Goal: Information Seeking & Learning: Find specific fact

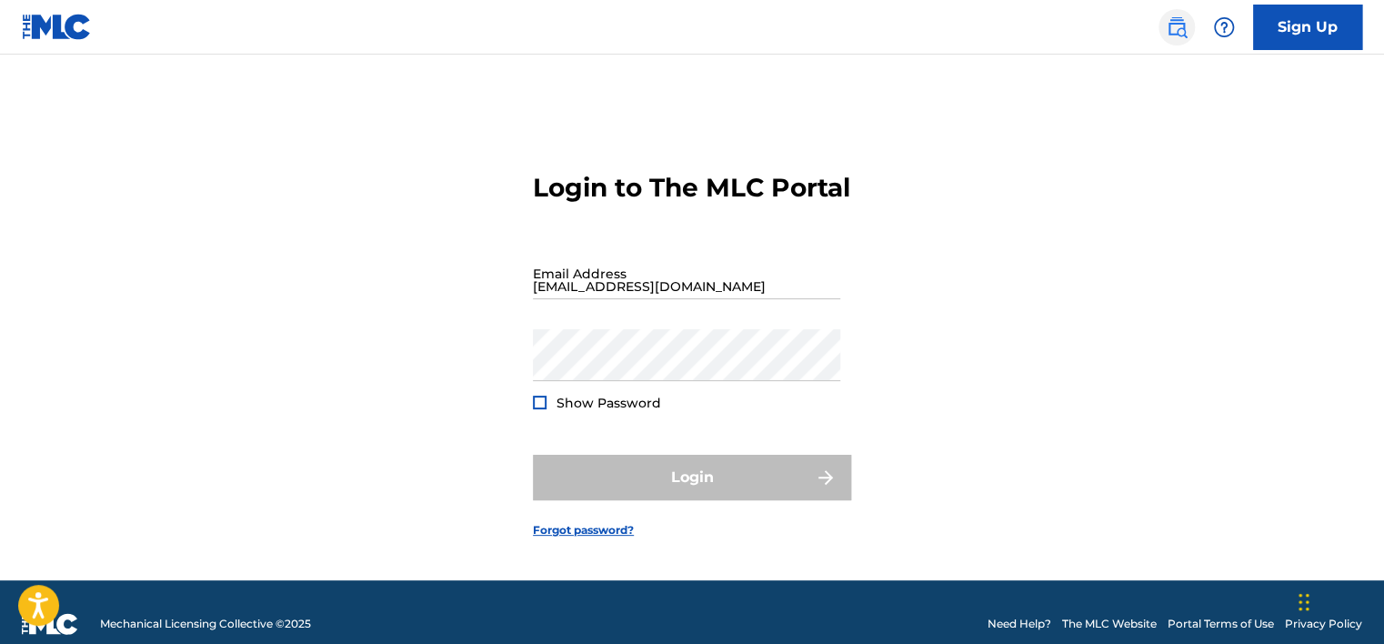
click at [1170, 25] on img at bounding box center [1177, 27] width 22 height 22
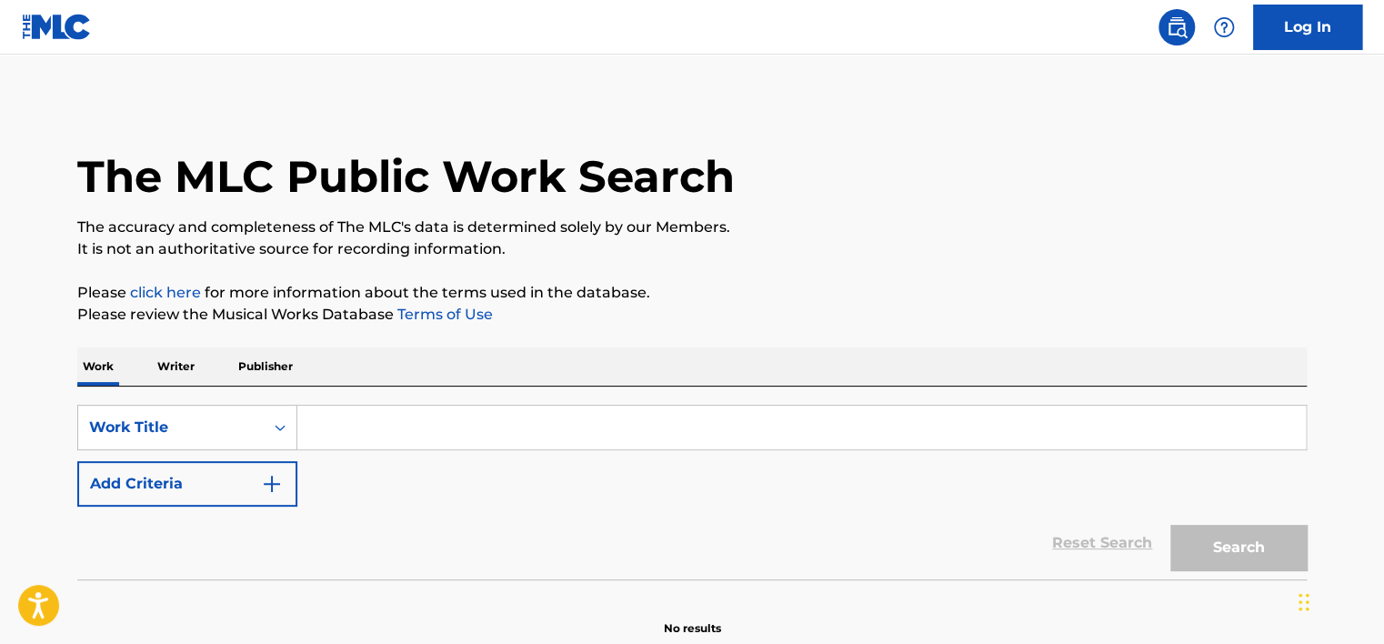
click at [466, 460] on div "SearchWithCriteriaa799fd38-7416-4434-ab0b-2228b24881eb Work Title Add Criteria" at bounding box center [691, 456] width 1229 height 102
click at [435, 435] on input "Search Form" at bounding box center [801, 428] width 1008 height 44
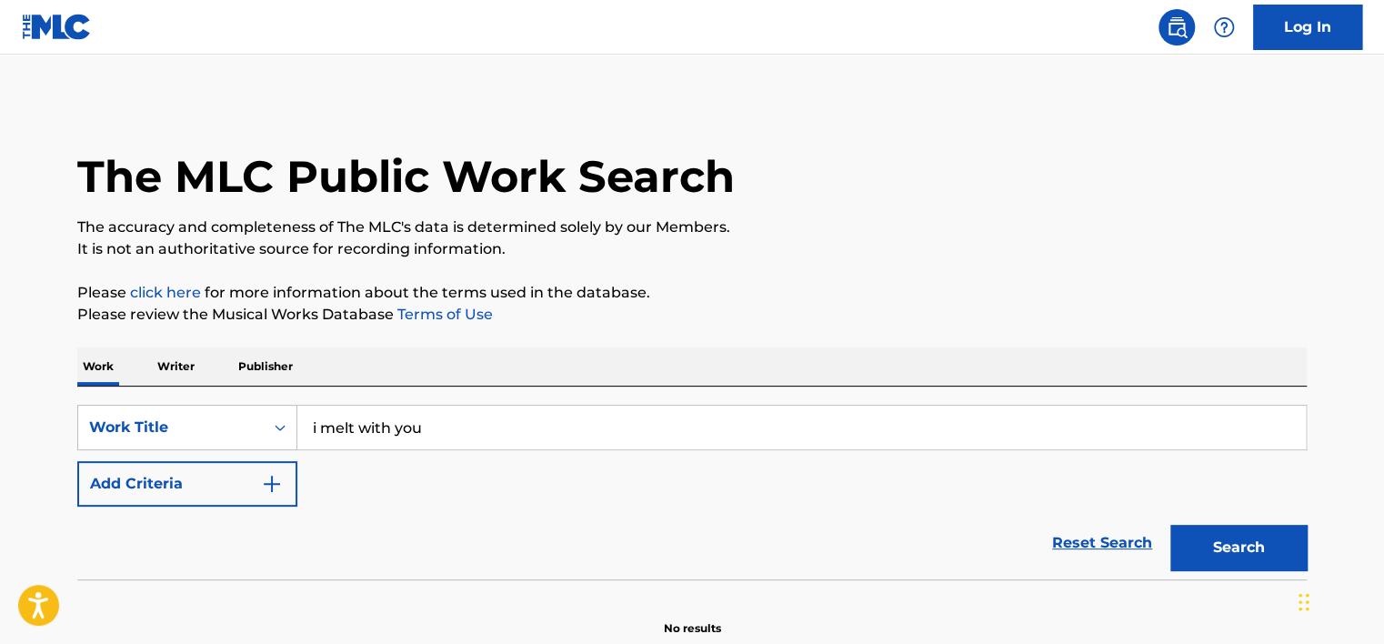
type input "i melt with you"
click at [179, 378] on p "Writer" at bounding box center [176, 366] width 48 height 38
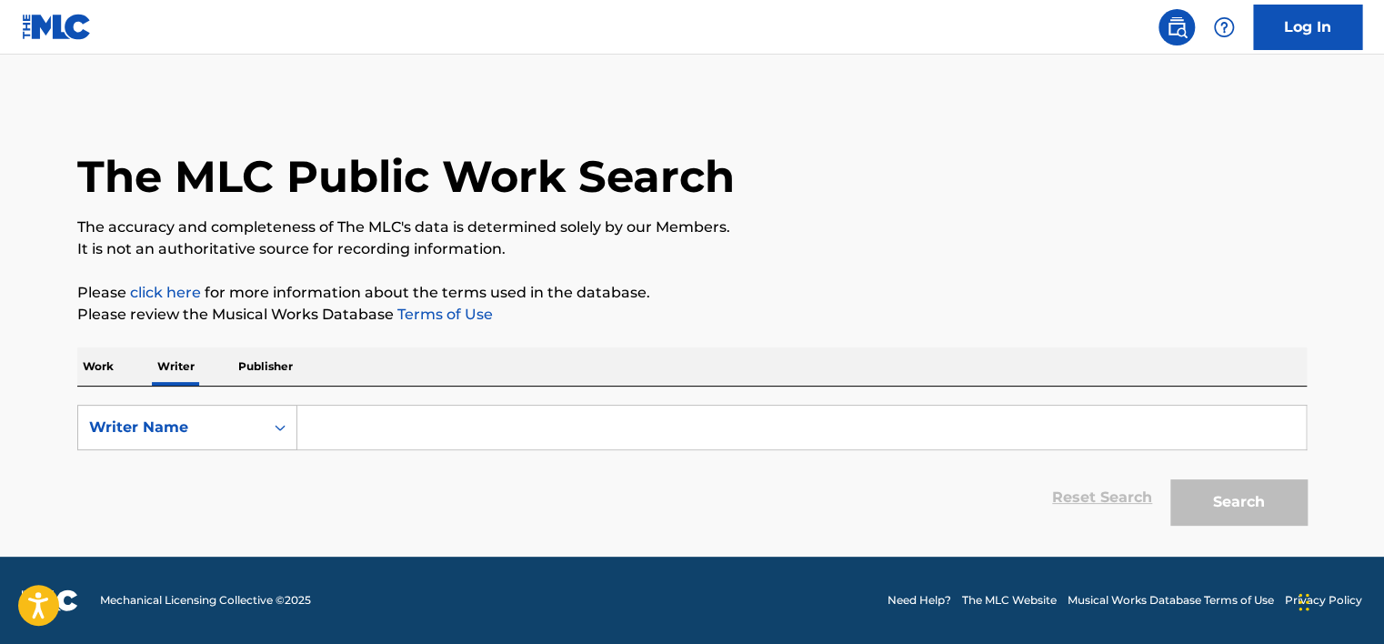
click at [123, 367] on div "Work Writer Publisher" at bounding box center [691, 366] width 1229 height 38
click at [102, 367] on p "Work" at bounding box center [98, 366] width 42 height 38
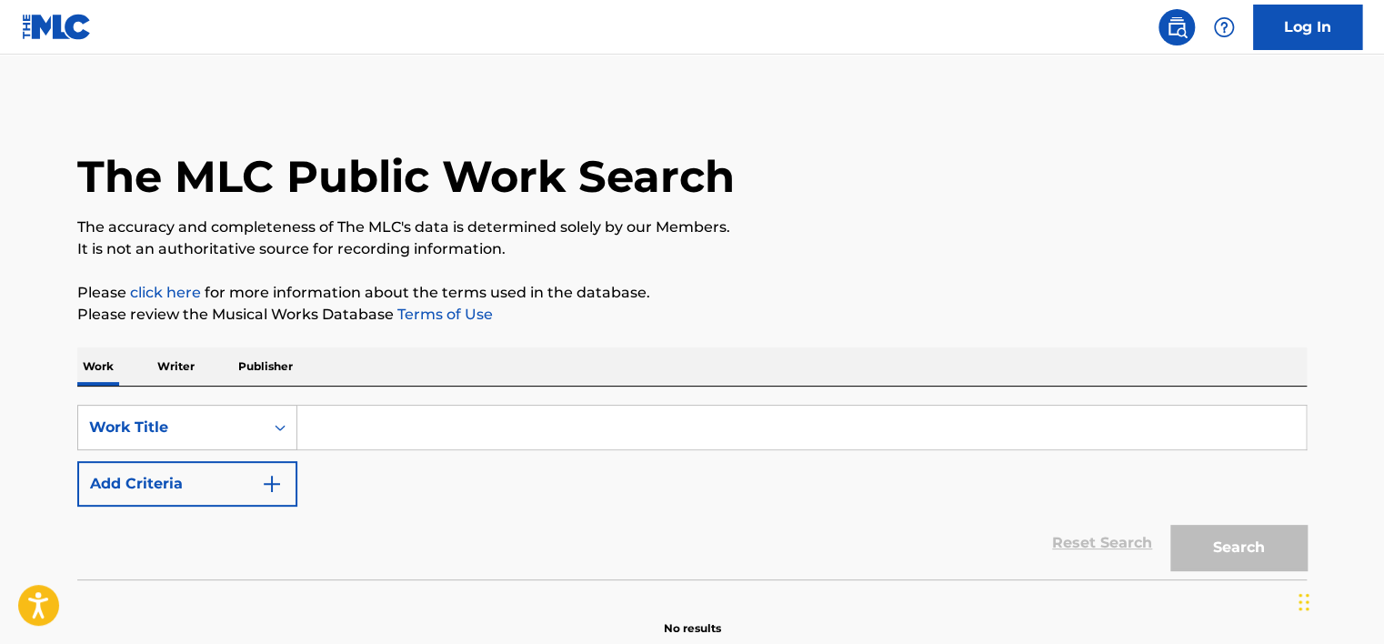
click at [405, 443] on input "Search Form" at bounding box center [801, 428] width 1008 height 44
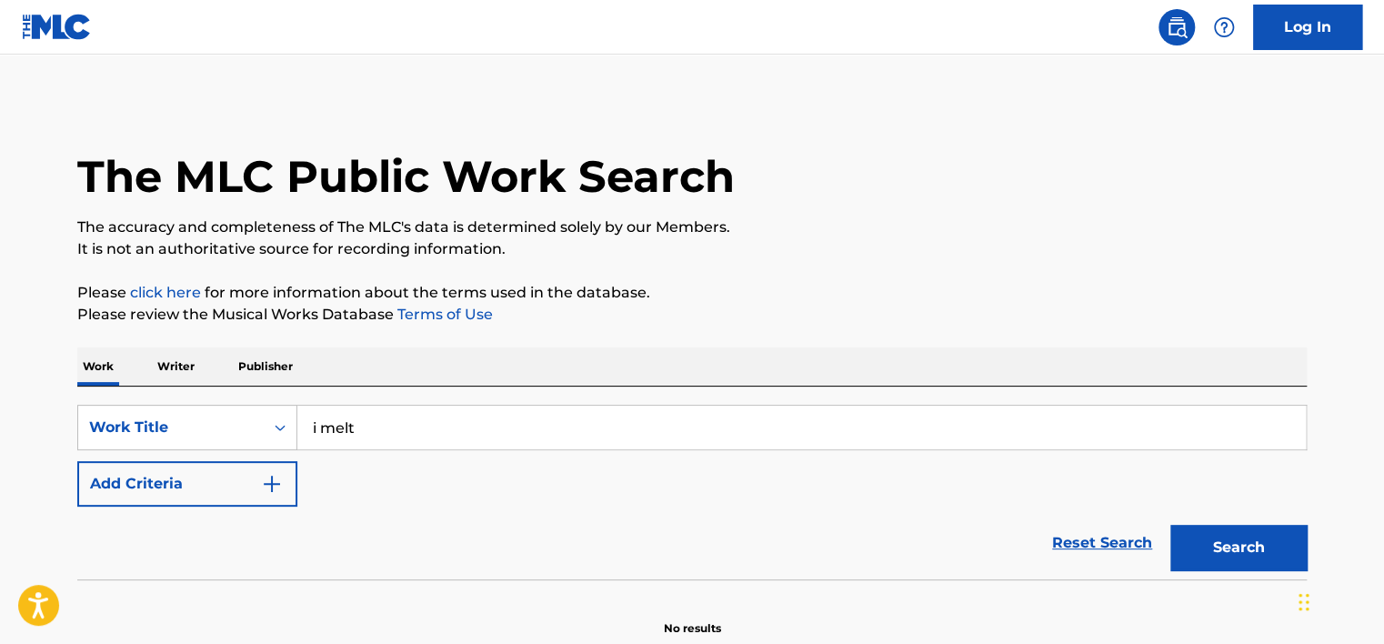
type input "i melt with you"
click at [1280, 558] on button "Search" at bounding box center [1238, 547] width 136 height 45
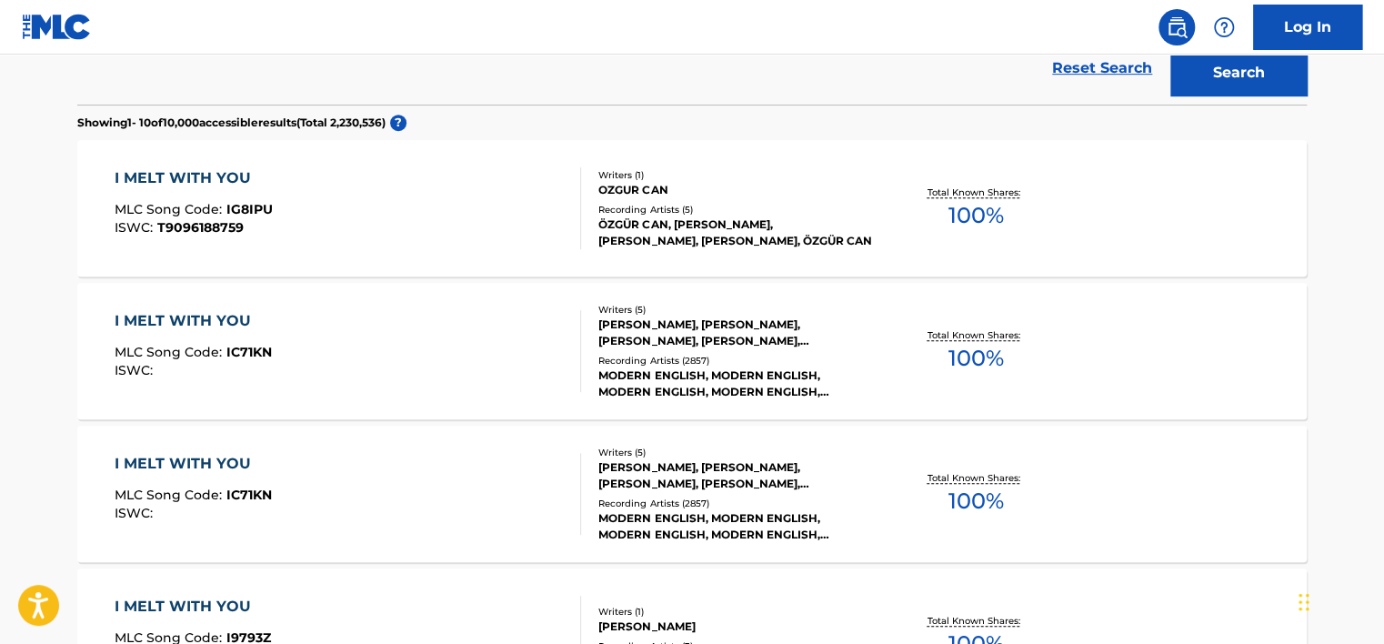
scroll to position [476, 0]
click at [1033, 343] on div "Total Known Shares: 100 %" at bounding box center [975, 350] width 205 height 55
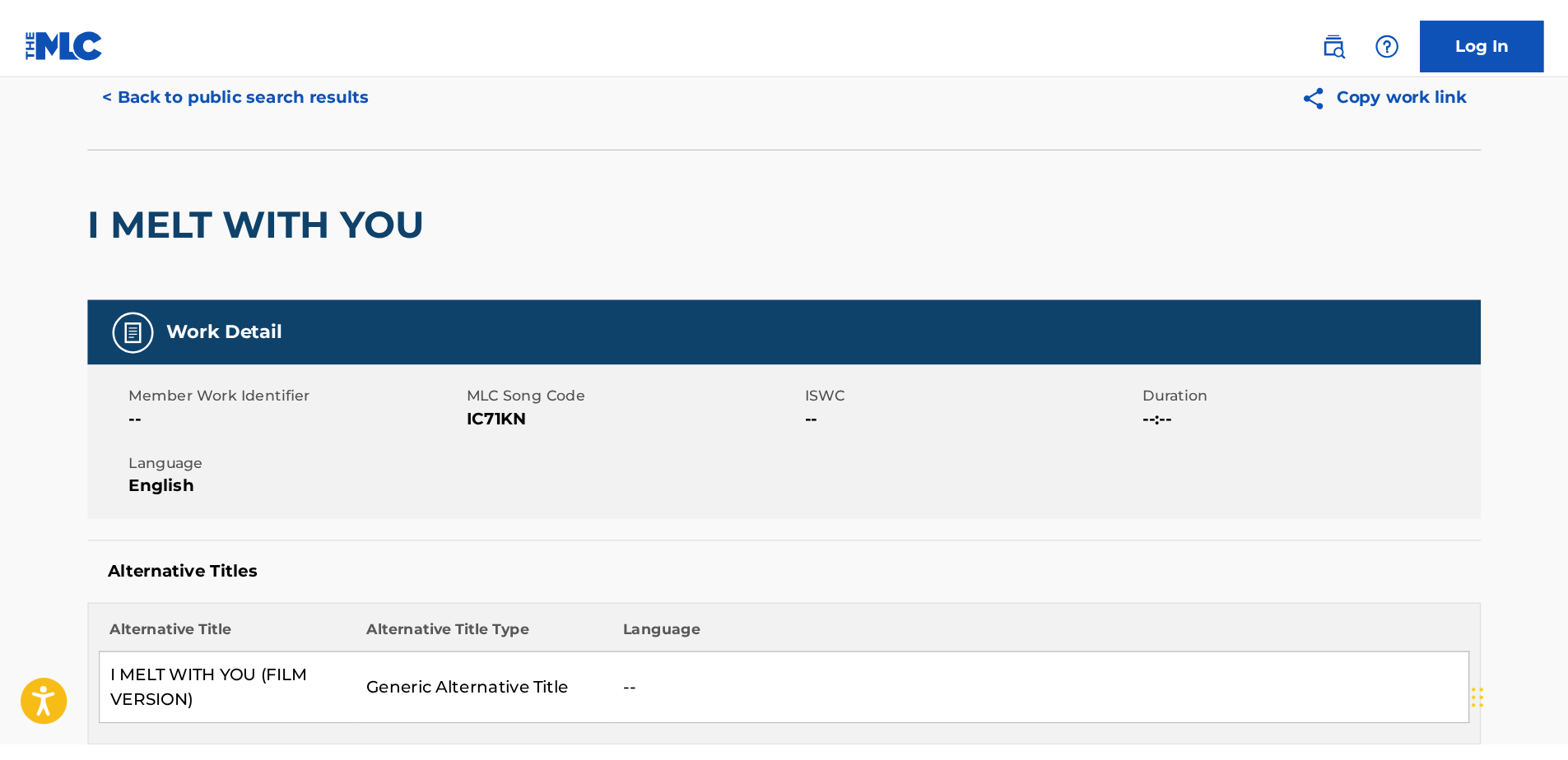
scroll to position [67, 0]
